Goal: Task Accomplishment & Management: Use online tool/utility

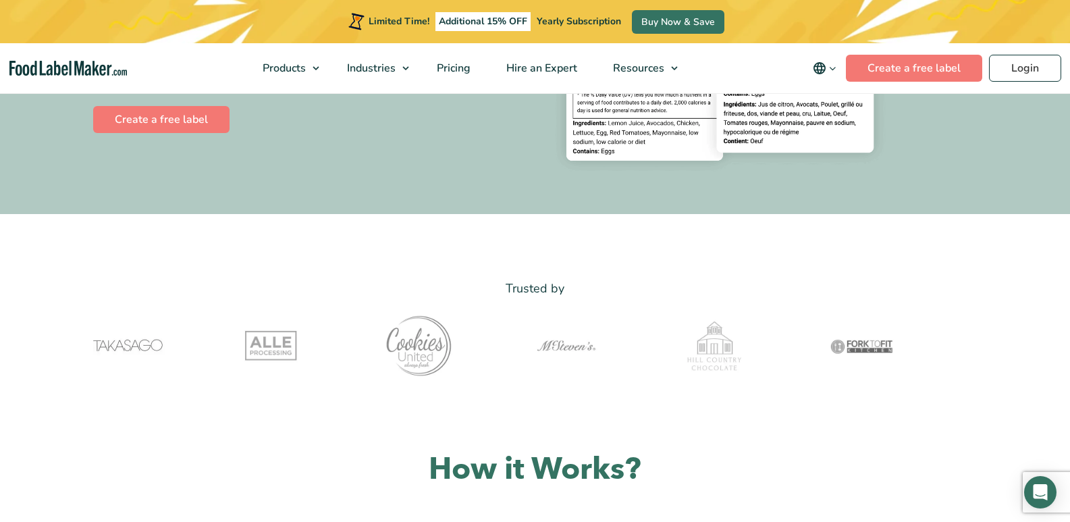
scroll to position [270, 0]
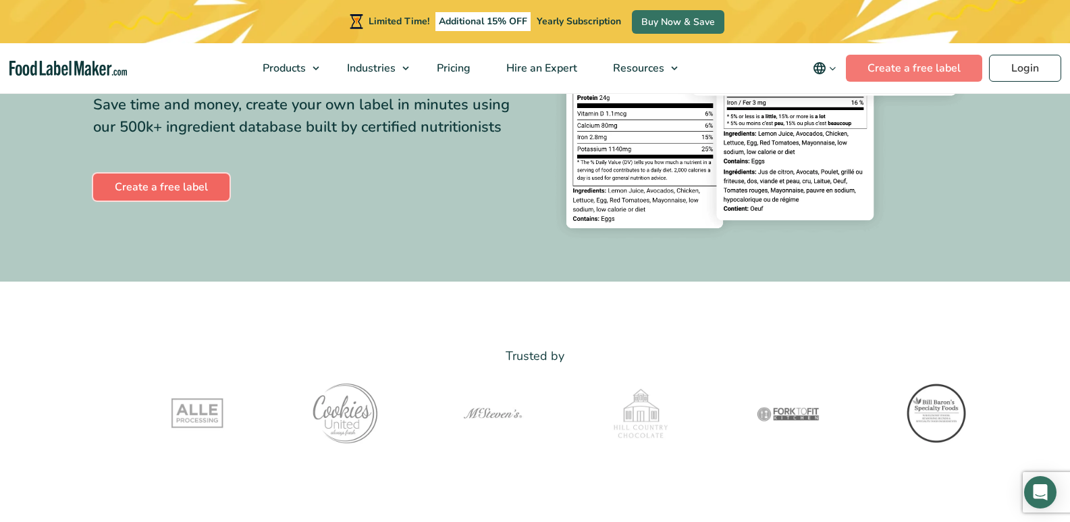
click at [194, 182] on link "Create a free label" at bounding box center [161, 186] width 136 height 27
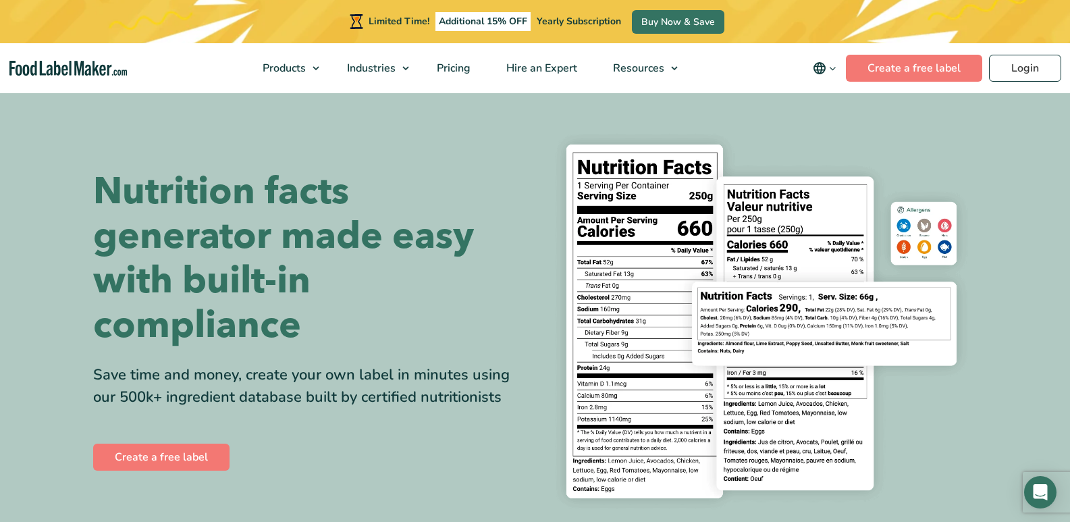
click at [634, 273] on img at bounding box center [761, 320] width 432 height 395
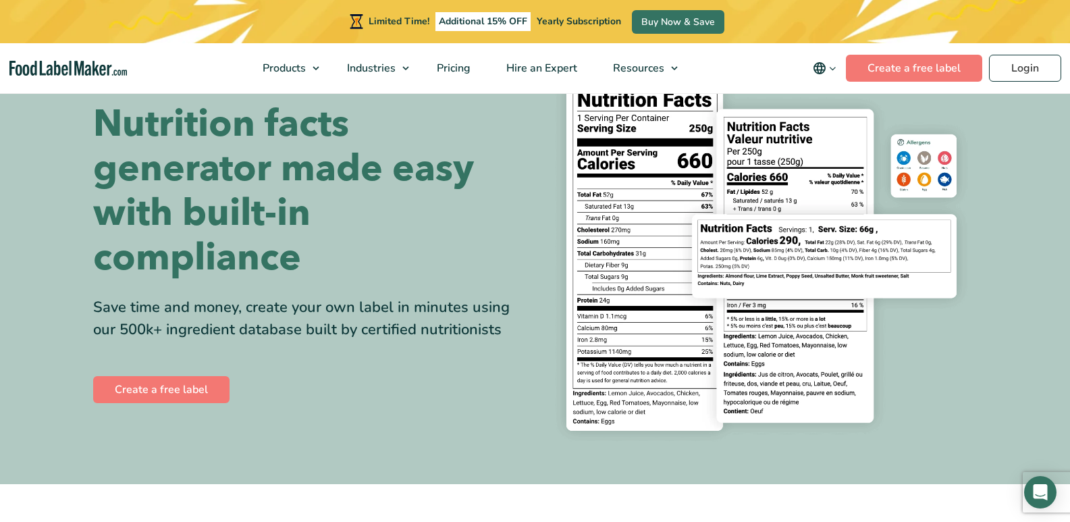
scroll to position [135, 0]
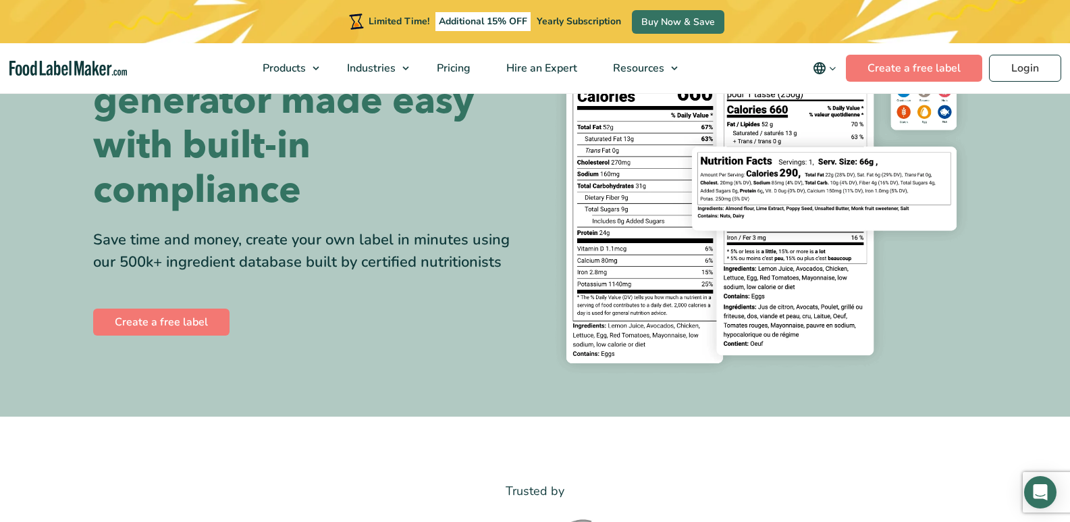
click at [636, 281] on img at bounding box center [761, 186] width 432 height 395
click at [636, 283] on img at bounding box center [761, 186] width 432 height 395
